Goal: Information Seeking & Learning: Find specific fact

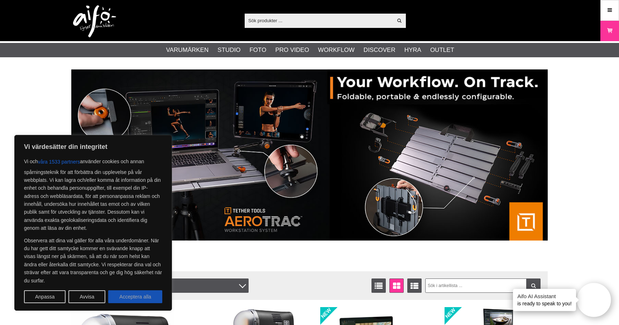
click at [129, 297] on button "Acceptera alla" at bounding box center [135, 296] width 54 height 13
checkbox input "true"
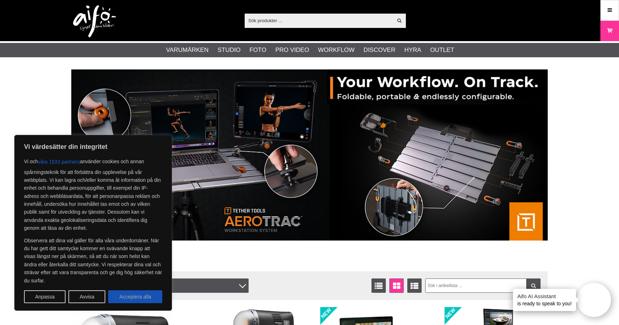
checkbox input "true"
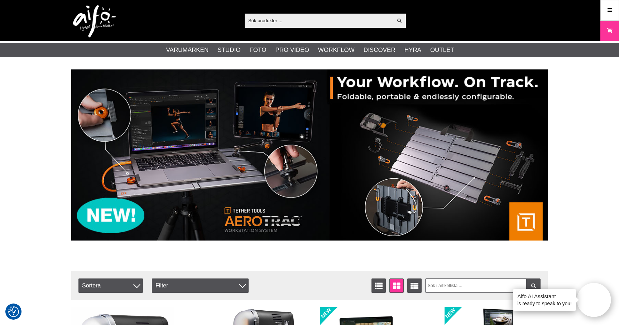
click at [270, 20] on input "text" at bounding box center [319, 20] width 148 height 11
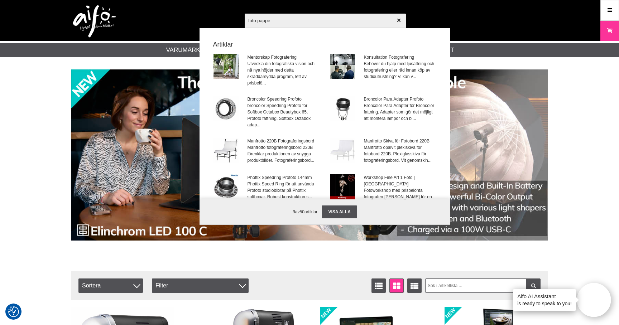
type input "foto papper"
